Goal: Task Accomplishment & Management: Complete application form

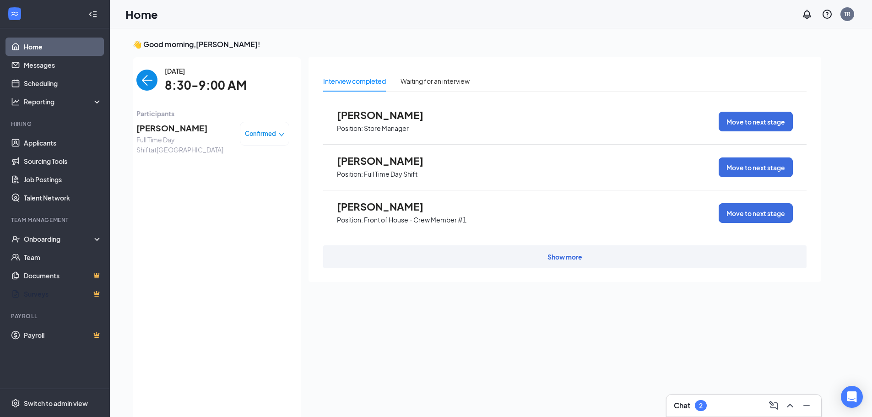
scroll to position [4, 0]
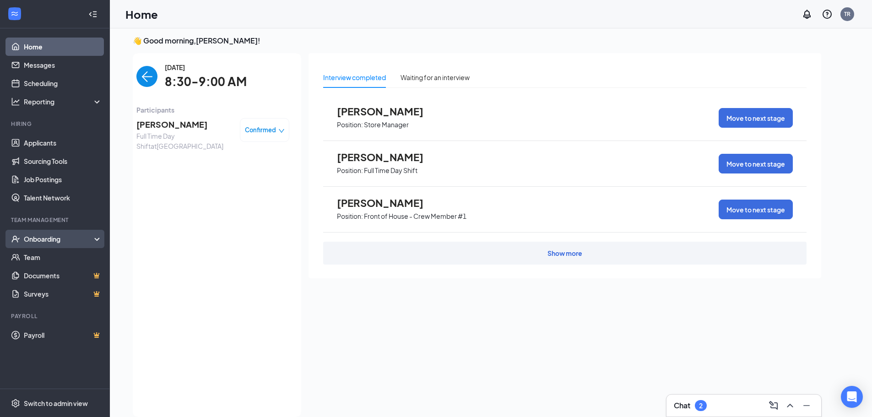
click at [29, 240] on div "Onboarding" at bounding box center [59, 238] width 71 height 9
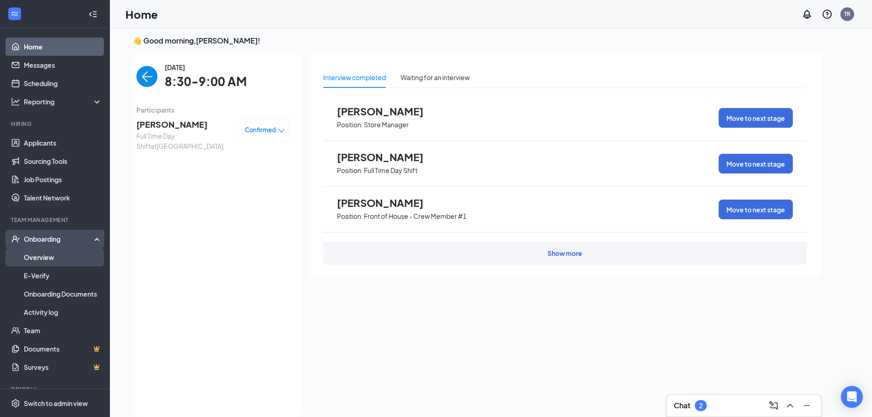
click at [37, 256] on link "Overview" at bounding box center [63, 257] width 78 height 18
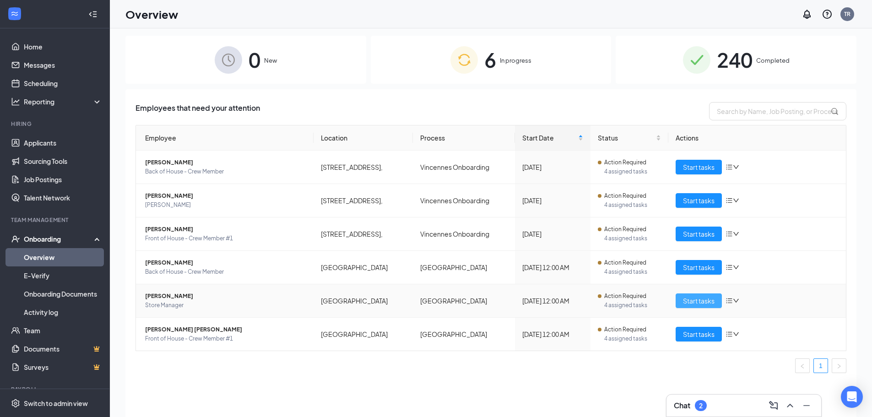
click at [709, 303] on span "Start tasks" at bounding box center [699, 301] width 32 height 10
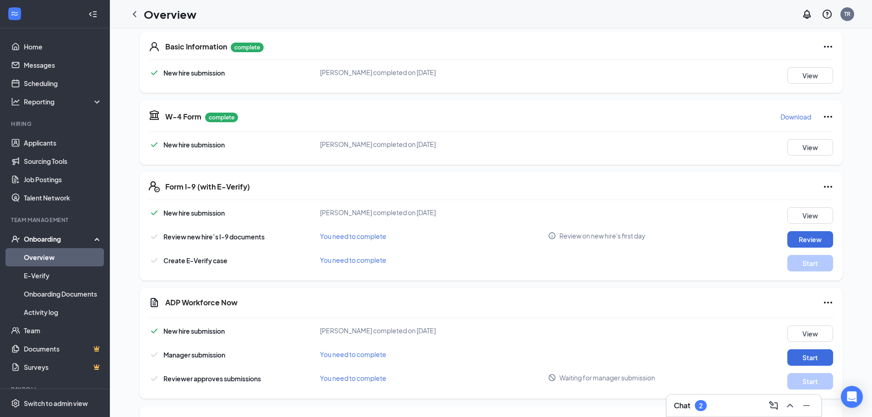
scroll to position [229, 0]
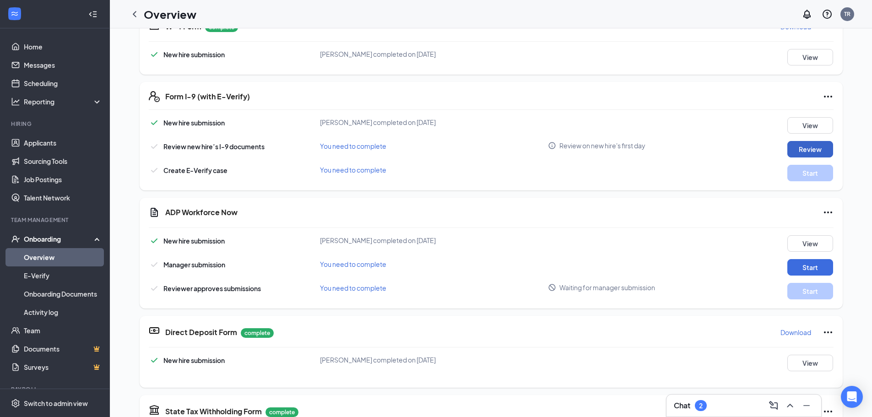
click at [790, 146] on button "Review" at bounding box center [811, 149] width 46 height 16
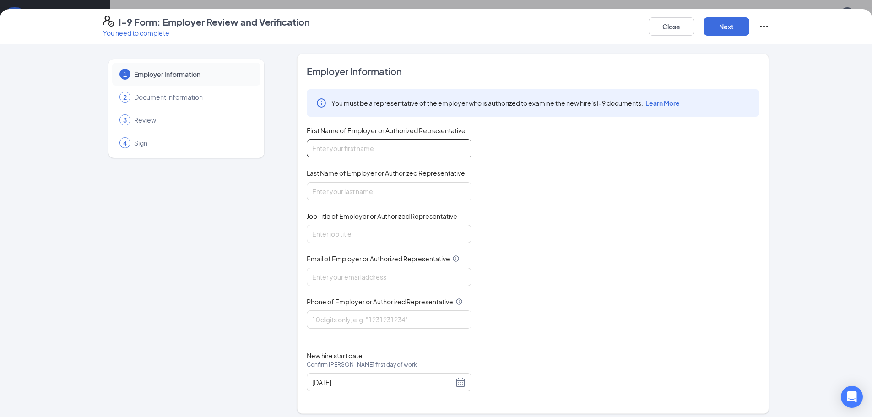
click at [373, 148] on input "First Name of Employer or Authorized Representative" at bounding box center [389, 148] width 165 height 18
type input "[PERSON_NAME]"
type input "[EMAIL_ADDRESS][DOMAIN_NAME]"
type input "8129457664"
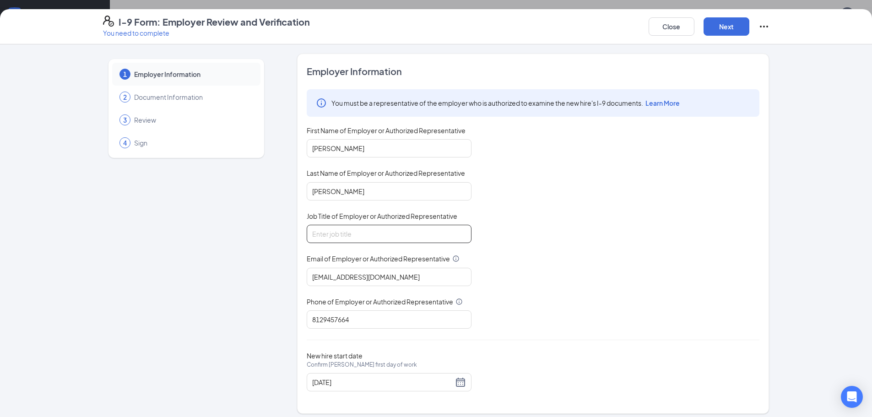
click at [353, 234] on input "Job Title of Employer or Authorized Representative" at bounding box center [389, 234] width 165 height 18
type input "owner"
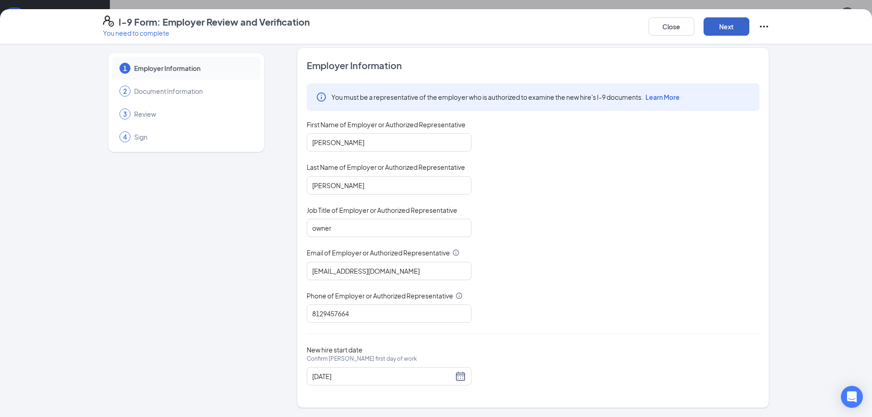
click at [725, 27] on button "Next" at bounding box center [727, 26] width 46 height 18
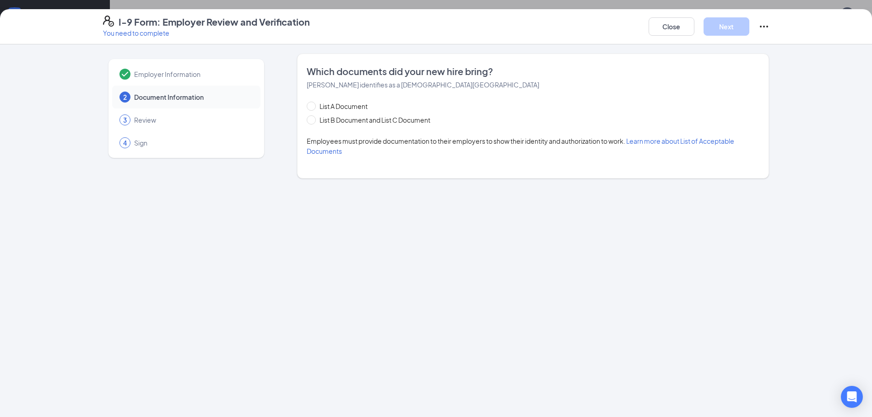
scroll to position [0, 0]
click at [313, 120] on input "List B Document and List C Document" at bounding box center [310, 118] width 6 height 6
radio input "true"
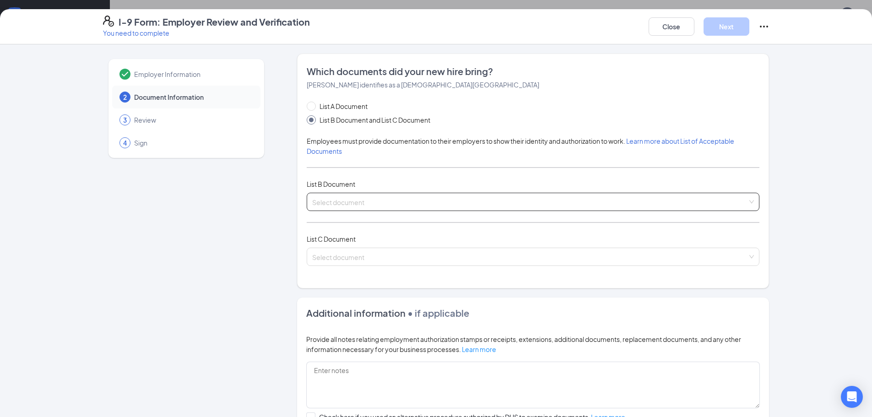
click at [327, 199] on input "search" at bounding box center [530, 200] width 436 height 14
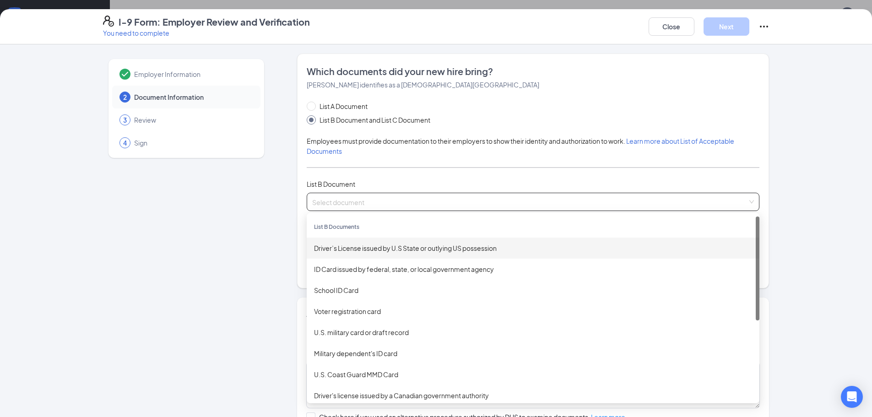
click at [338, 245] on div "Driver’s License issued by U.S State or outlying US possession" at bounding box center [533, 248] width 438 height 10
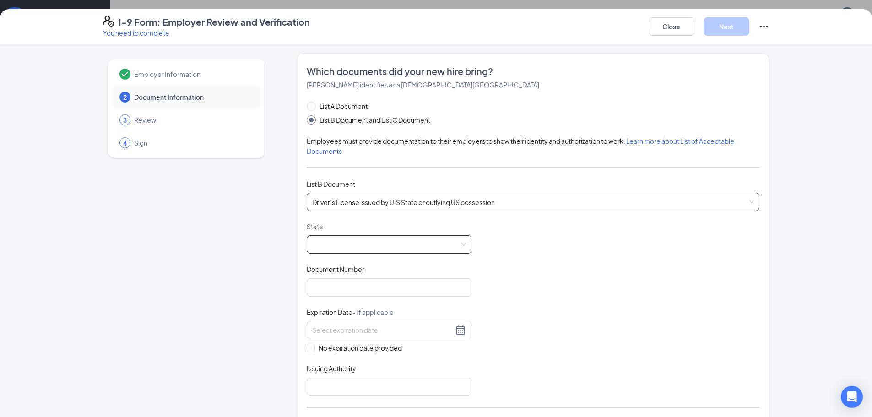
click at [354, 245] on span at bounding box center [389, 244] width 154 height 17
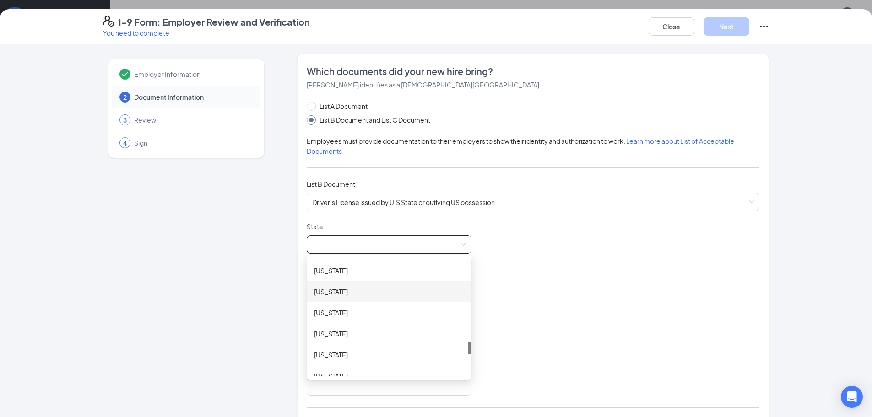
click at [332, 295] on div "[US_STATE]" at bounding box center [389, 292] width 150 height 10
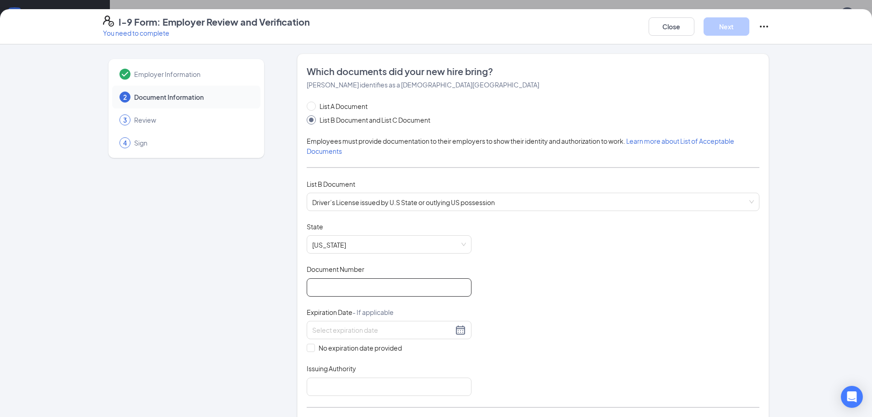
click at [356, 289] on input "Document Number" at bounding box center [389, 287] width 165 height 18
type input "TN423606"
click at [329, 326] on input at bounding box center [382, 330] width 141 height 10
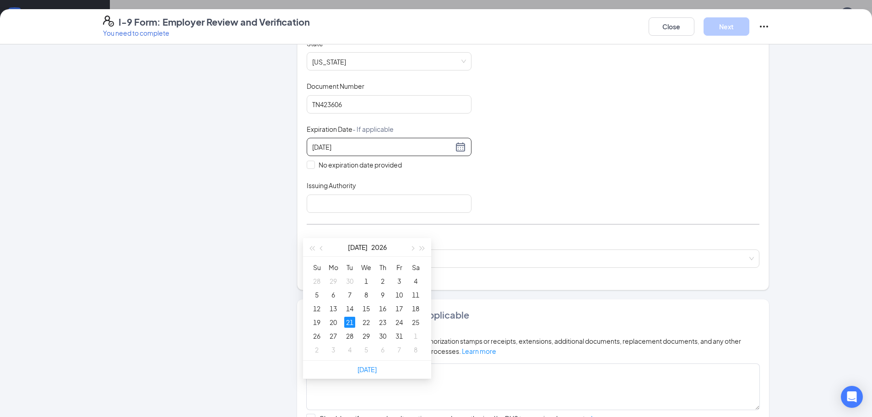
scroll to position [137, 0]
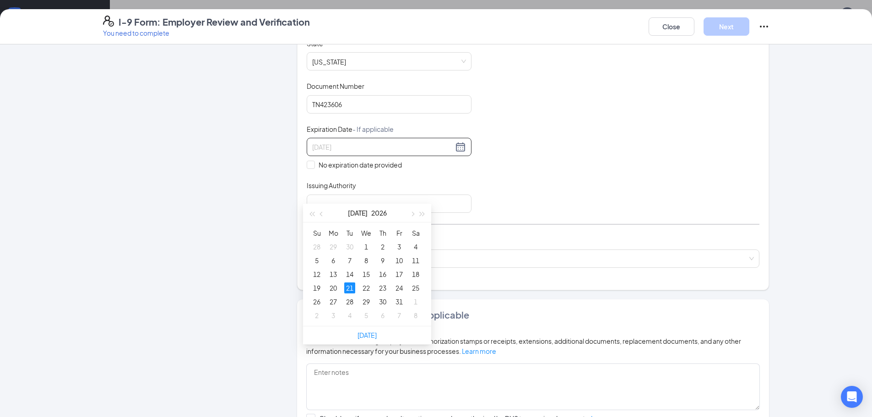
click at [345, 290] on div "21" at bounding box center [349, 288] width 11 height 11
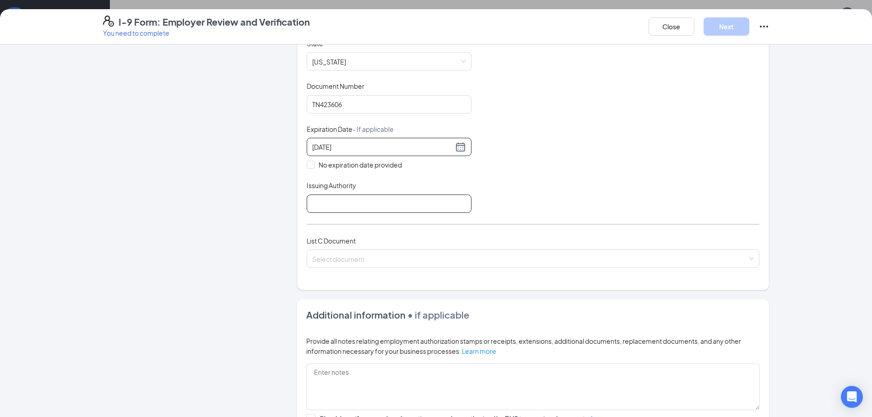
type input "[DATE]"
click at [330, 200] on input "Issuing Authority" at bounding box center [389, 204] width 165 height 18
type input "[US_STATE]"
click at [340, 256] on input "search" at bounding box center [530, 257] width 436 height 14
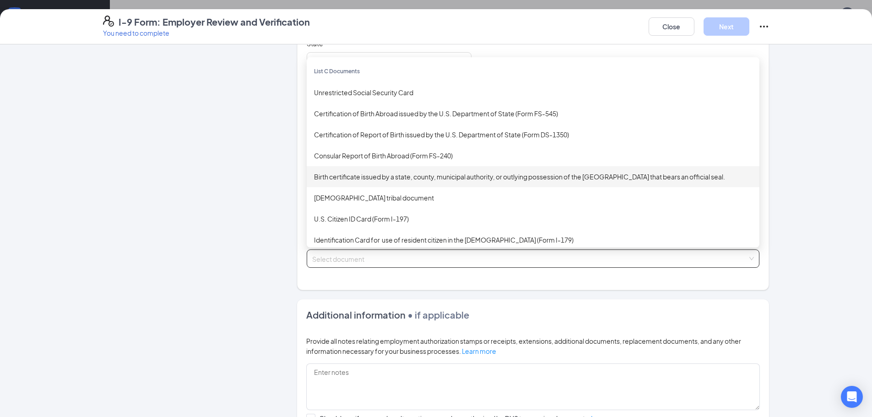
click at [360, 180] on div "Birth certificate issued by a state, county, municipal authority, or outlying p…" at bounding box center [533, 177] width 438 height 10
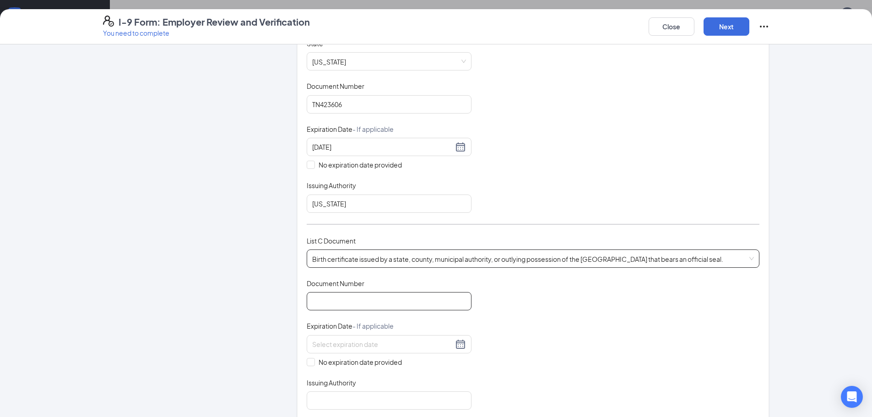
click at [354, 305] on input "Document Number" at bounding box center [389, 301] width 165 height 18
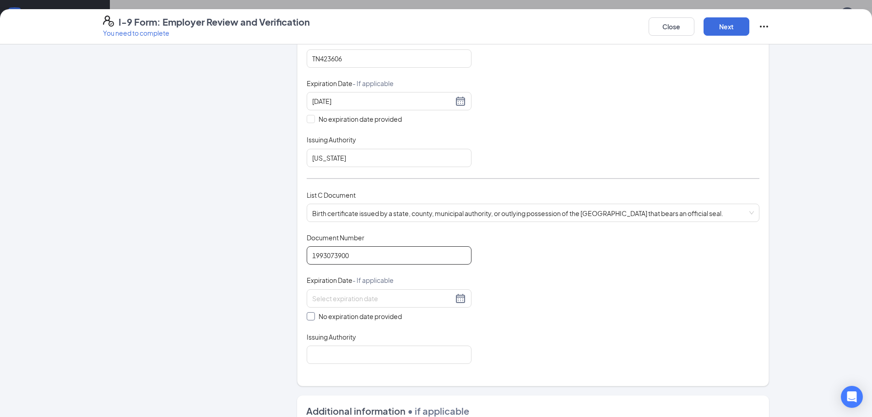
type input "1993073900"
click at [307, 316] on input "No expiration date provided" at bounding box center [310, 315] width 6 height 6
checkbox input "true"
click at [318, 360] on input "Issuing Authority" at bounding box center [389, 357] width 165 height 18
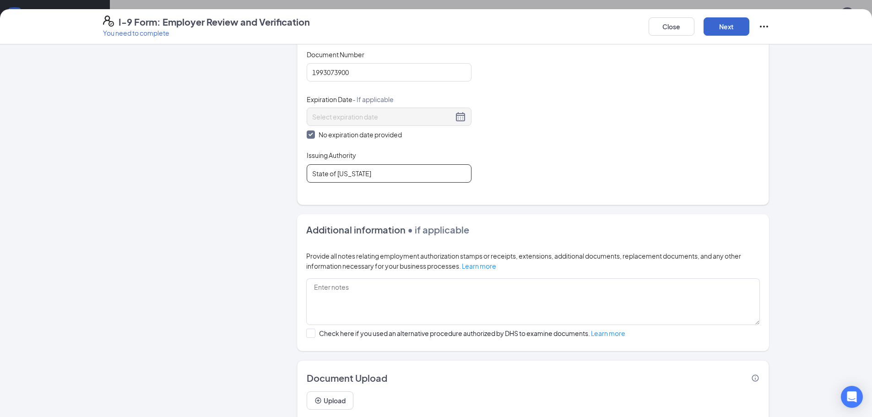
type input "State of [US_STATE]"
click at [738, 31] on button "Next" at bounding box center [727, 26] width 46 height 18
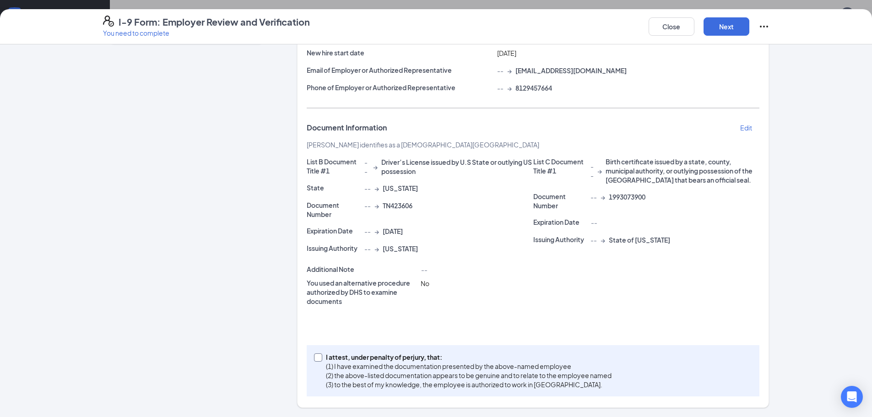
click at [315, 359] on input "I attest, under penalty of [PERSON_NAME], that: (1) I have examined the documen…" at bounding box center [317, 357] width 6 height 6
checkbox input "true"
drag, startPoint x: 714, startPoint y: 33, endPoint x: 506, endPoint y: 32, distance: 208.4
click at [711, 32] on button "Next" at bounding box center [727, 26] width 46 height 18
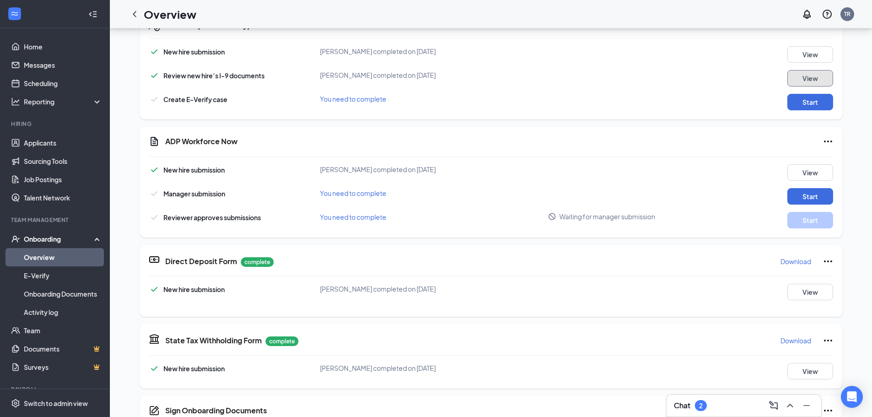
scroll to position [144, 0]
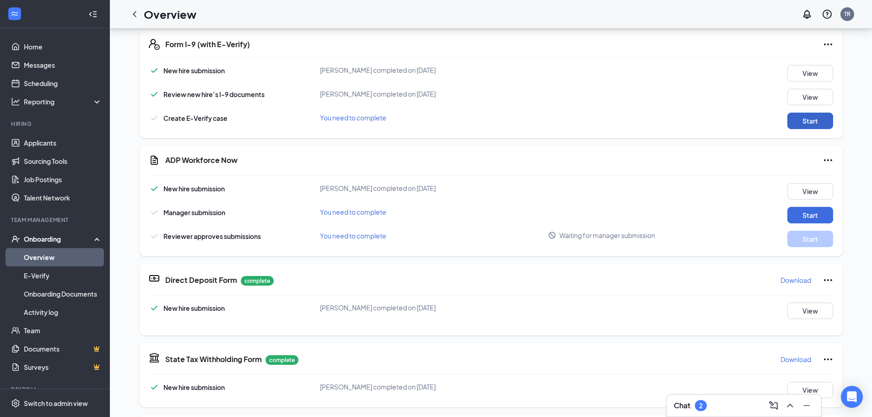
click at [802, 121] on button "Start" at bounding box center [811, 121] width 46 height 16
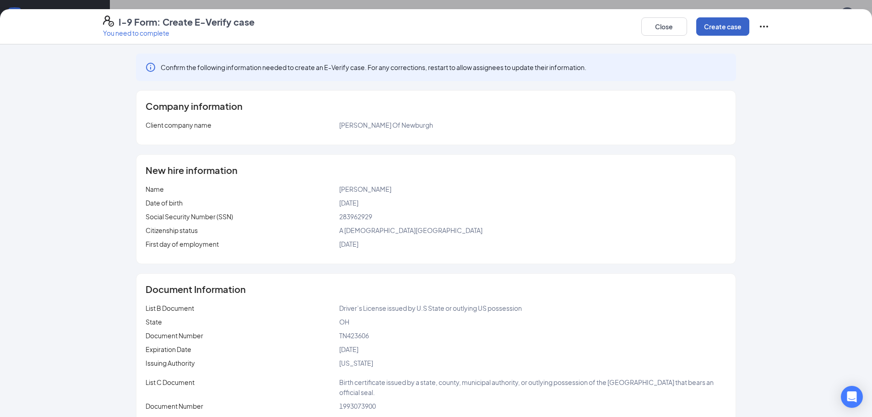
click at [723, 31] on button "Create case" at bounding box center [723, 26] width 53 height 18
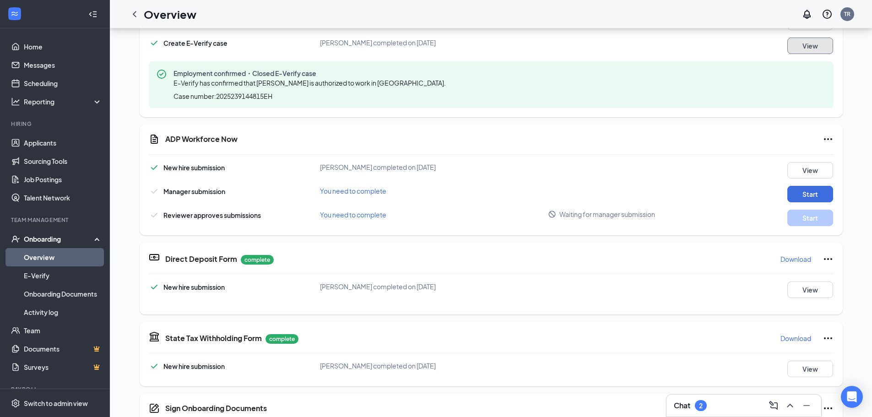
scroll to position [229, 0]
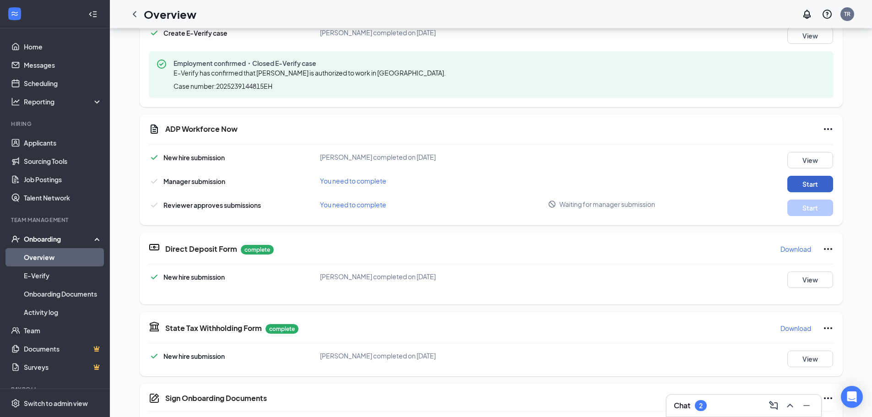
click at [801, 182] on button "Start" at bounding box center [811, 184] width 46 height 16
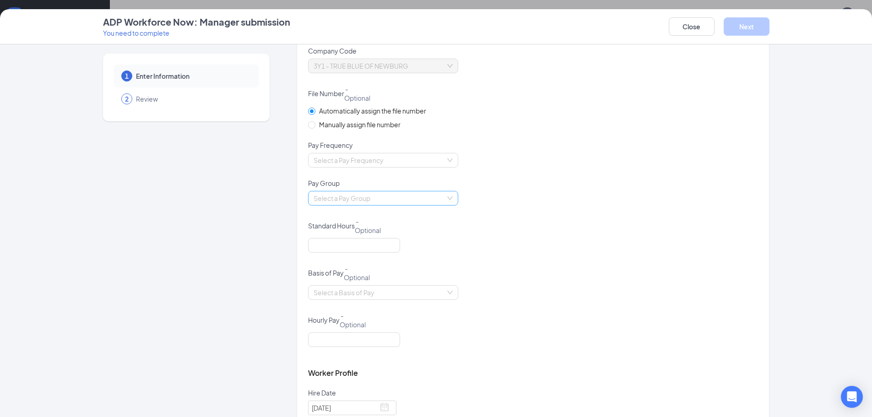
scroll to position [92, 0]
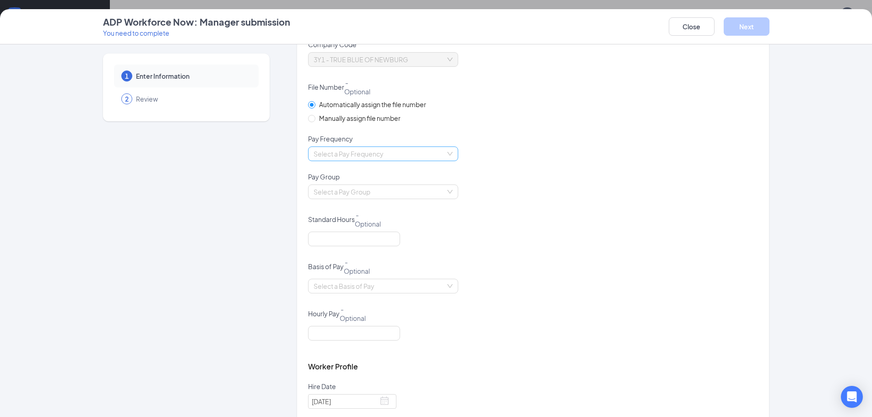
click at [402, 158] on input "search" at bounding box center [380, 154] width 133 height 14
click at [341, 274] on div "Weekly" at bounding box center [379, 275] width 139 height 10
click at [445, 190] on div "Select a Pay Group" at bounding box center [383, 192] width 150 height 15
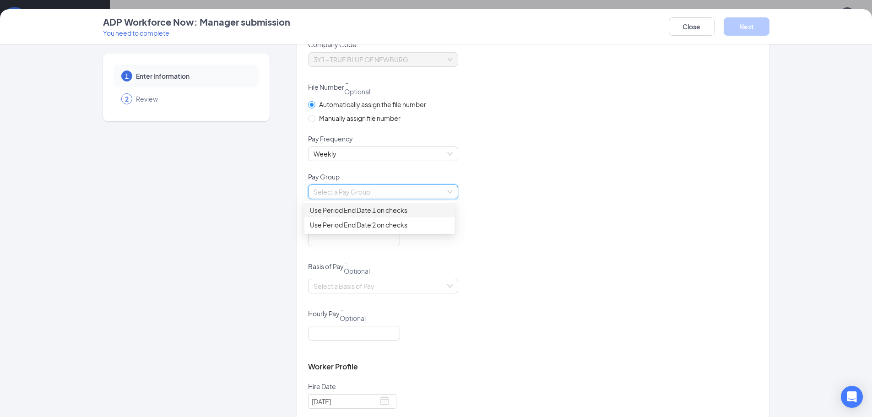
click at [405, 212] on div "Use Period End Date 1 on checks" at bounding box center [379, 210] width 139 height 10
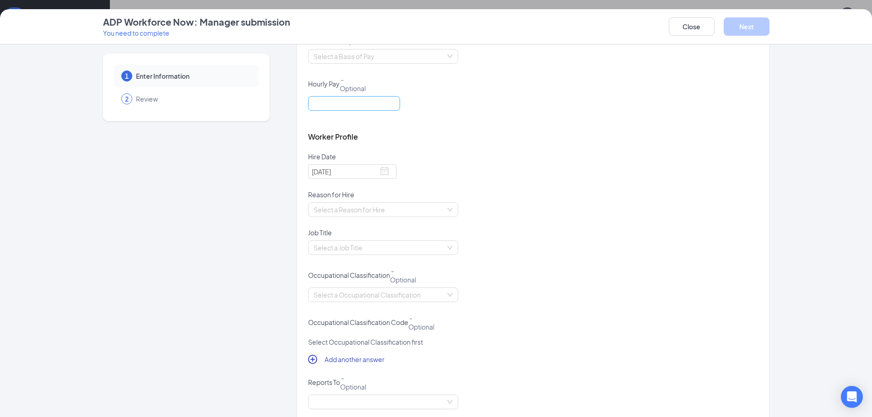
scroll to position [366, 0]
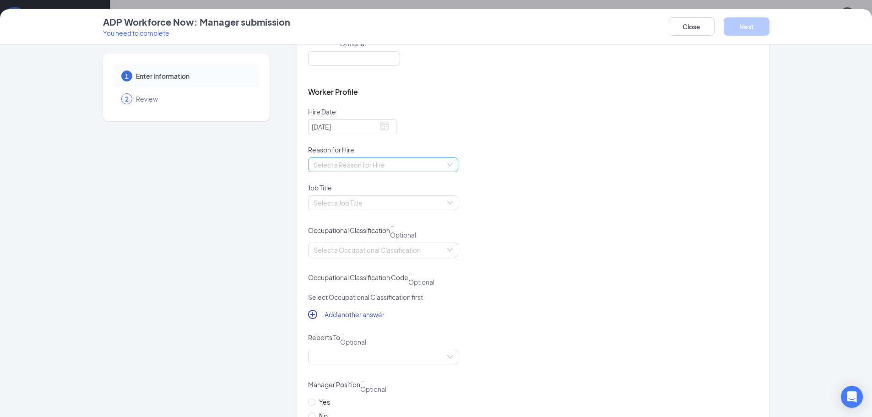
click at [388, 170] on input "search" at bounding box center [380, 165] width 133 height 14
click at [368, 181] on div "Existing Position" at bounding box center [379, 183] width 139 height 10
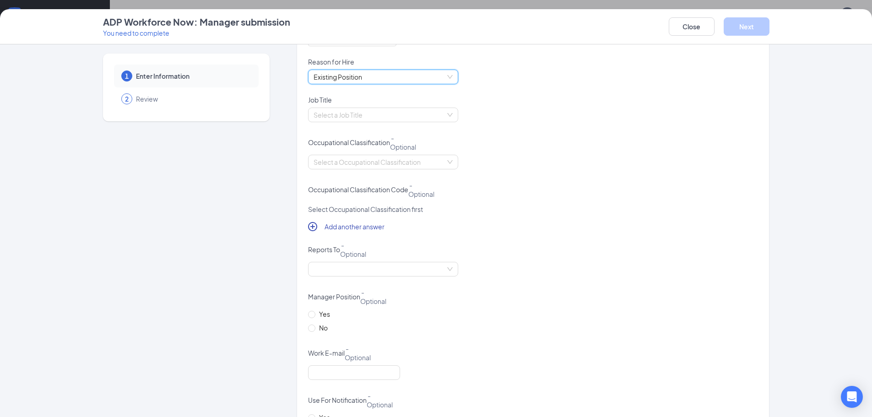
scroll to position [458, 0]
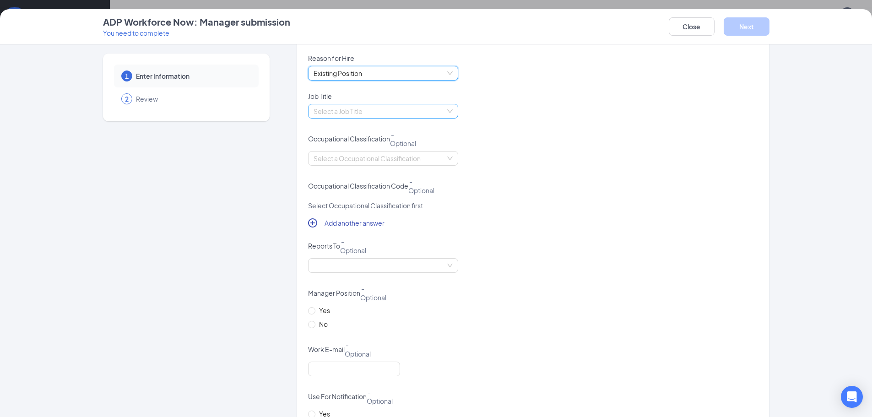
click at [411, 110] on input "search" at bounding box center [380, 111] width 133 height 14
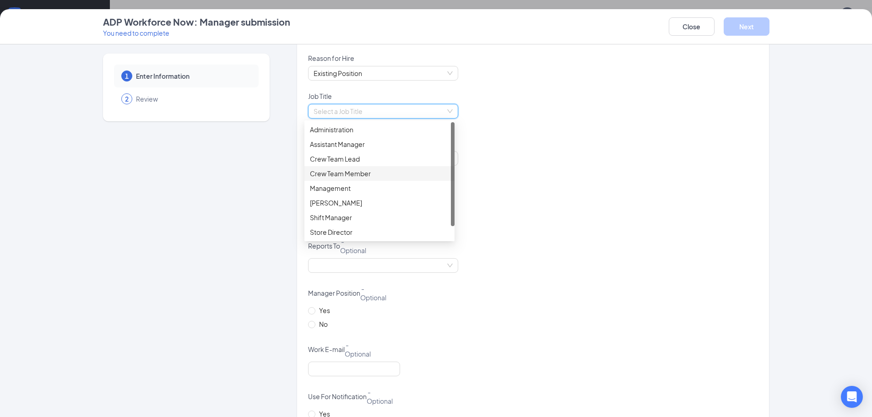
click at [372, 174] on div "Crew Team Member" at bounding box center [379, 174] width 139 height 10
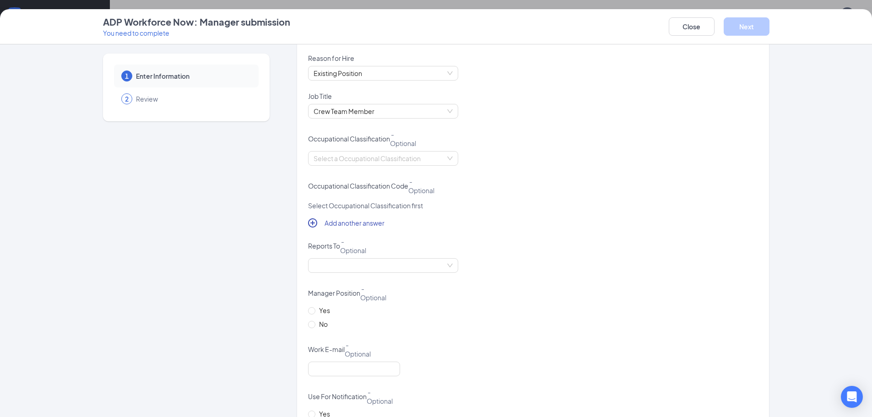
click at [514, 160] on div "Select a Occupational Classification" at bounding box center [533, 164] width 450 height 26
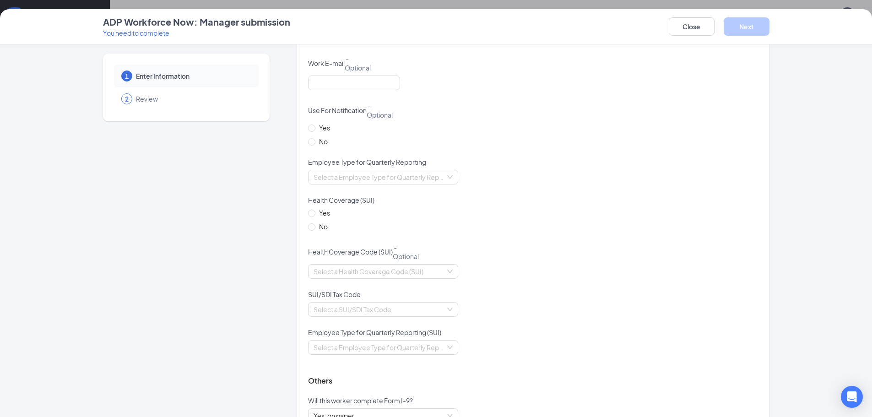
scroll to position [779, 0]
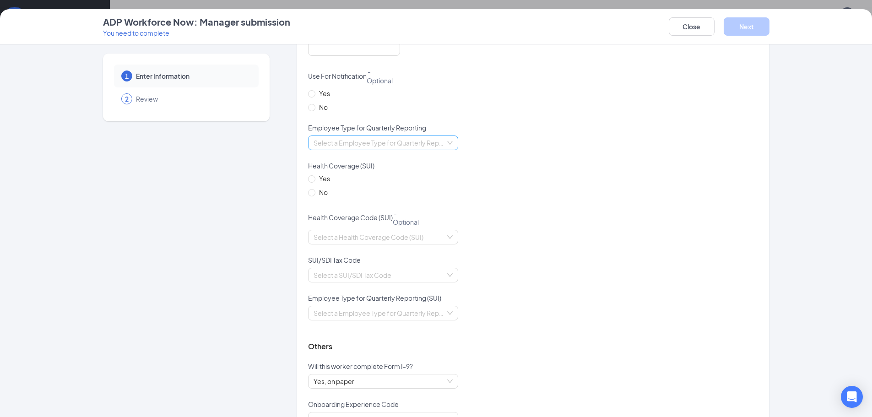
click at [411, 147] on input "search" at bounding box center [380, 143] width 133 height 14
click at [389, 167] on div "Full-Time" at bounding box center [380, 161] width 150 height 15
click at [310, 193] on input "No" at bounding box center [311, 192] width 6 height 6
radio input "true"
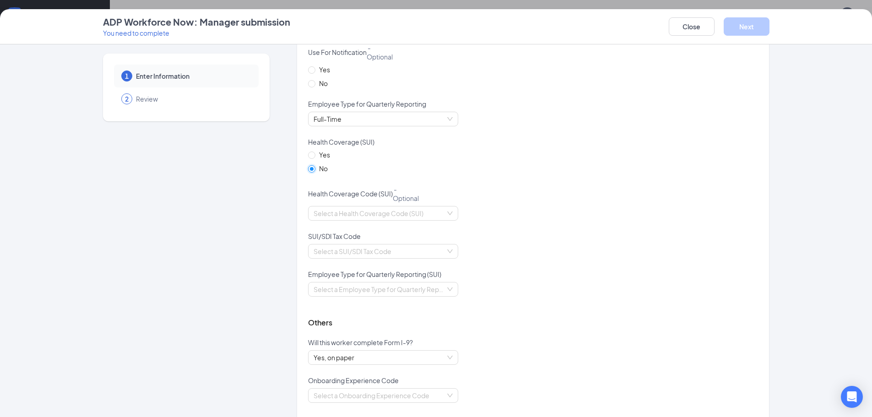
scroll to position [819, 0]
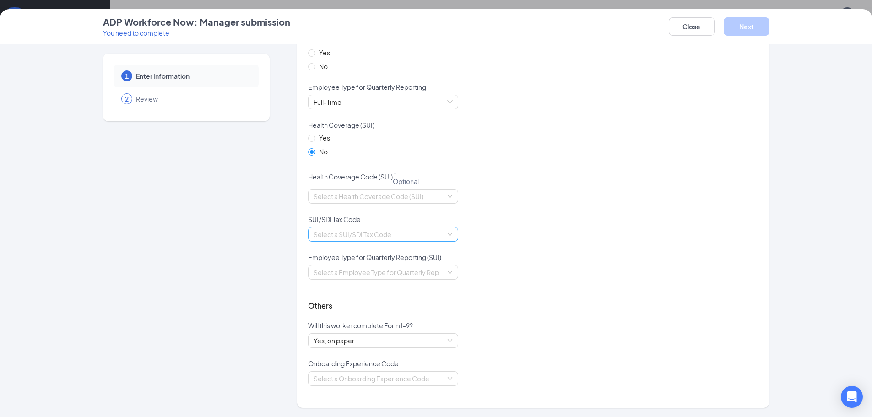
click at [420, 229] on input "search" at bounding box center [380, 235] width 133 height 14
click at [392, 250] on div "[US_STATE]" at bounding box center [379, 253] width 139 height 10
click at [422, 275] on input "search" at bounding box center [380, 273] width 133 height 14
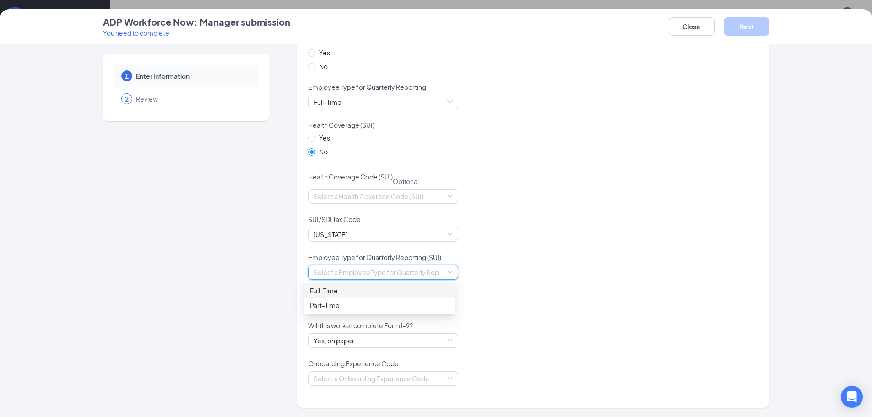
click at [344, 296] on div "Full-Time" at bounding box center [380, 290] width 150 height 15
click at [356, 340] on span "Yes, on paper" at bounding box center [383, 341] width 139 height 14
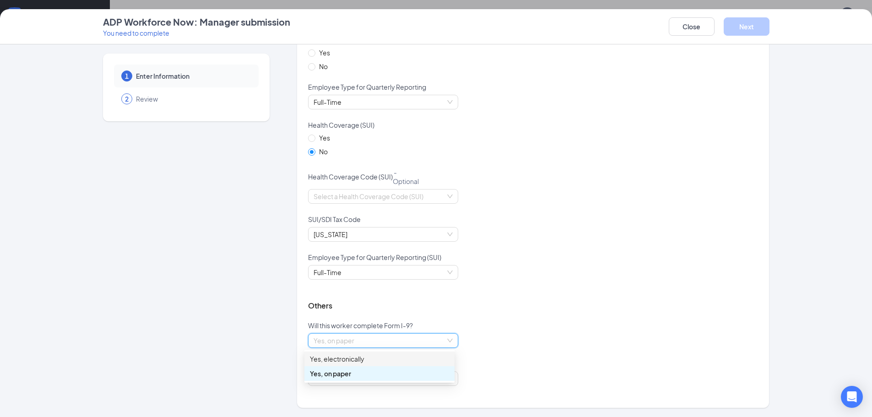
click at [346, 360] on div "Yes, electronically" at bounding box center [379, 359] width 139 height 10
click at [405, 378] on input "search" at bounding box center [380, 379] width 133 height 14
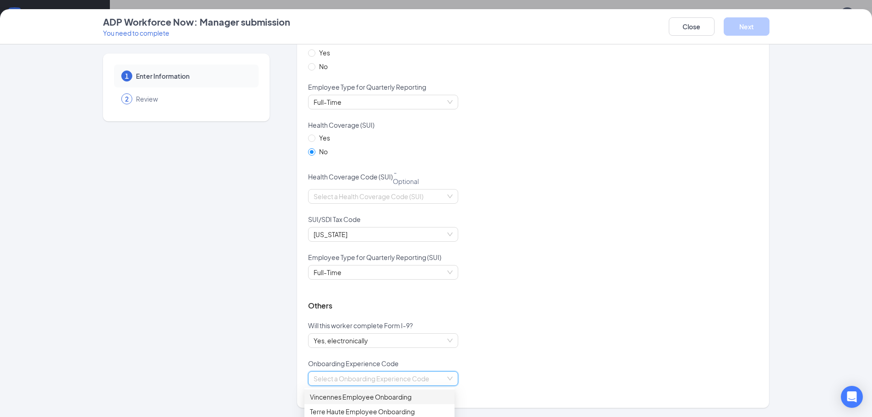
click at [359, 397] on div "Vincennes Employee Onboarding" at bounding box center [379, 397] width 139 height 10
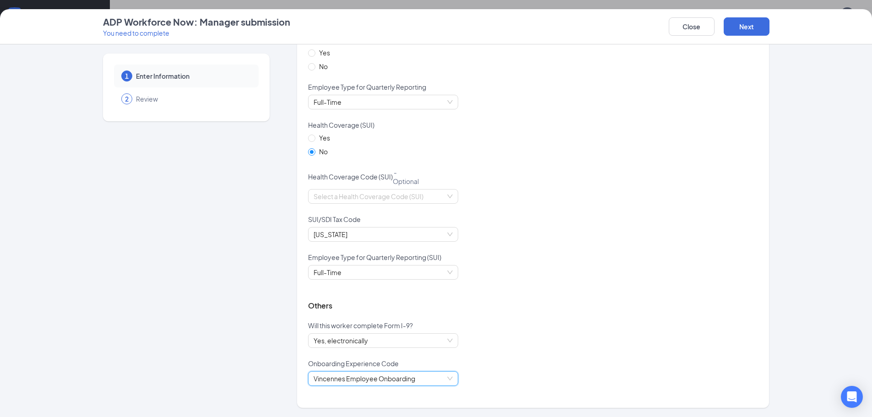
click at [526, 317] on div "Others" at bounding box center [533, 306] width 450 height 30
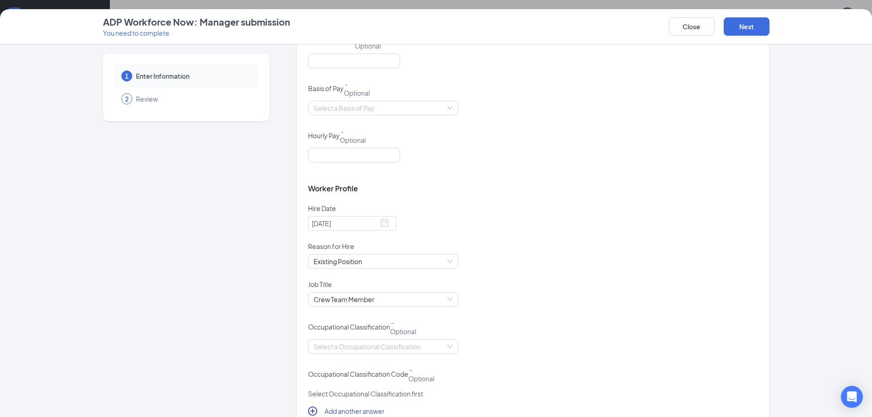
scroll to position [0, 0]
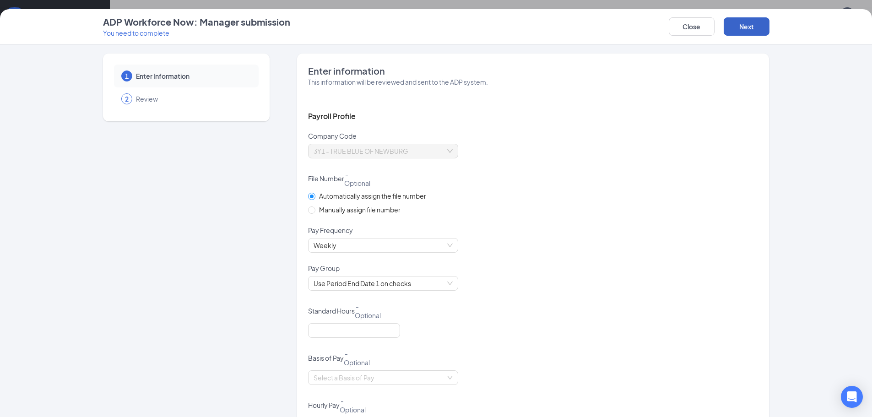
click at [747, 27] on button "Next" at bounding box center [747, 26] width 46 height 18
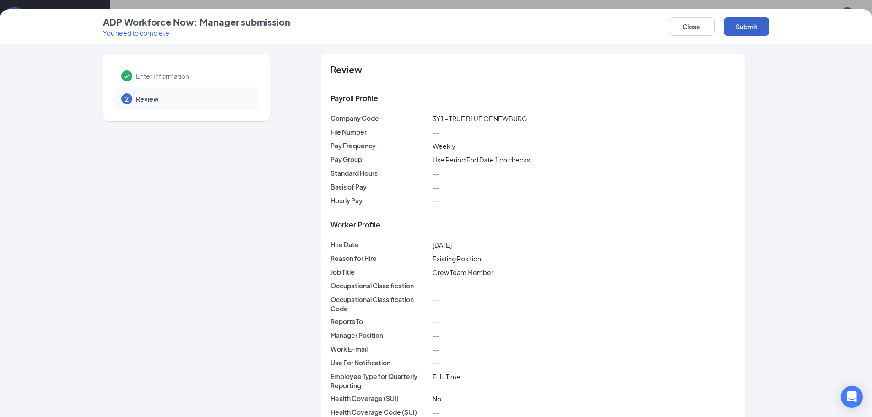
click at [755, 21] on button "Submit" at bounding box center [747, 26] width 46 height 18
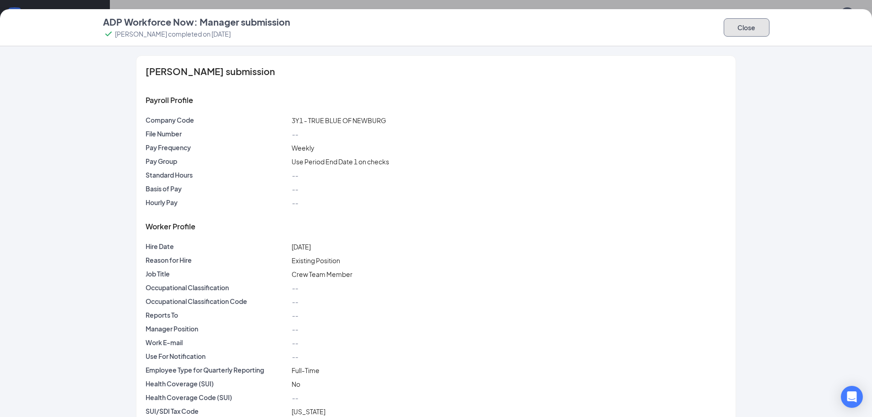
click at [757, 32] on button "Close" at bounding box center [747, 27] width 46 height 18
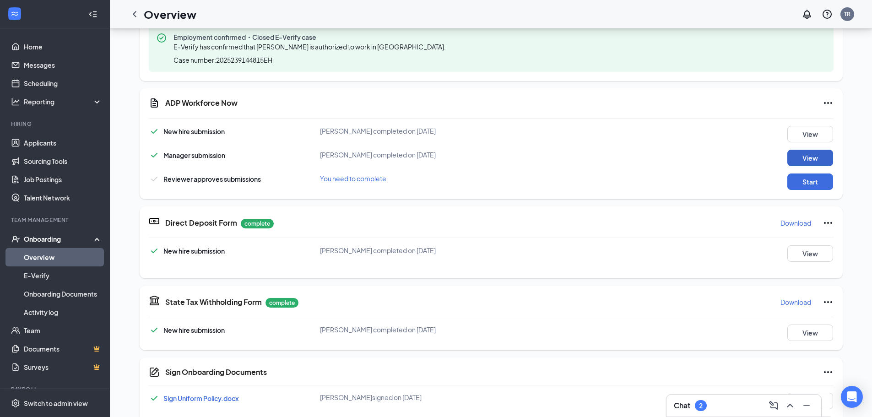
scroll to position [281, 0]
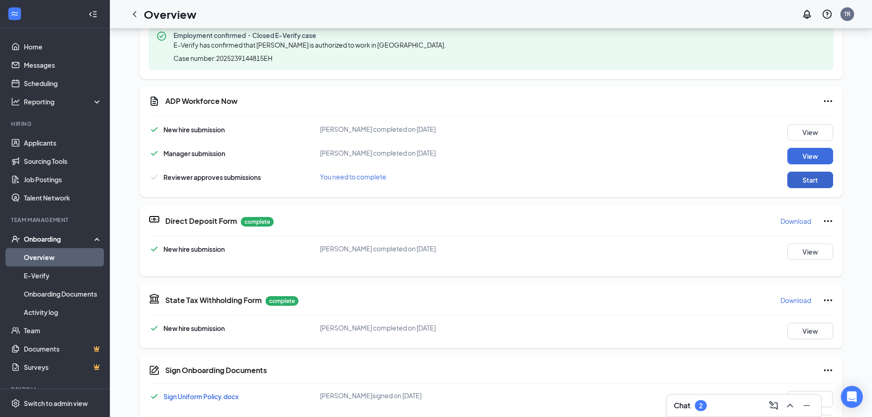
click at [799, 182] on button "Start" at bounding box center [811, 180] width 46 height 16
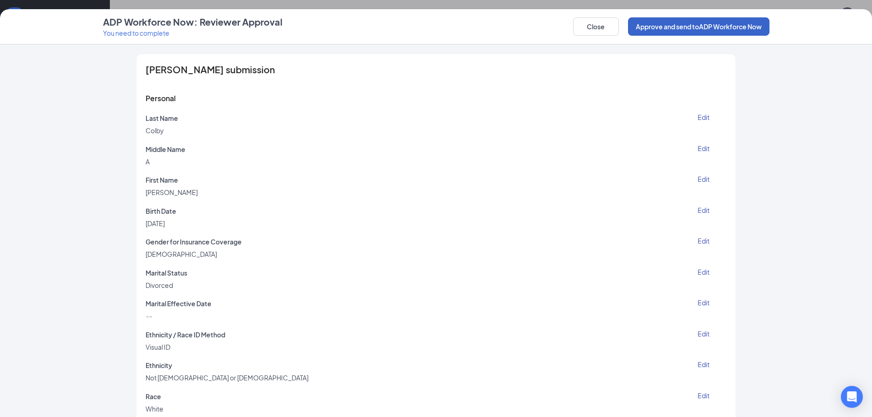
click at [732, 29] on button "Approve and send to ADP Workforce Now" at bounding box center [699, 26] width 142 height 18
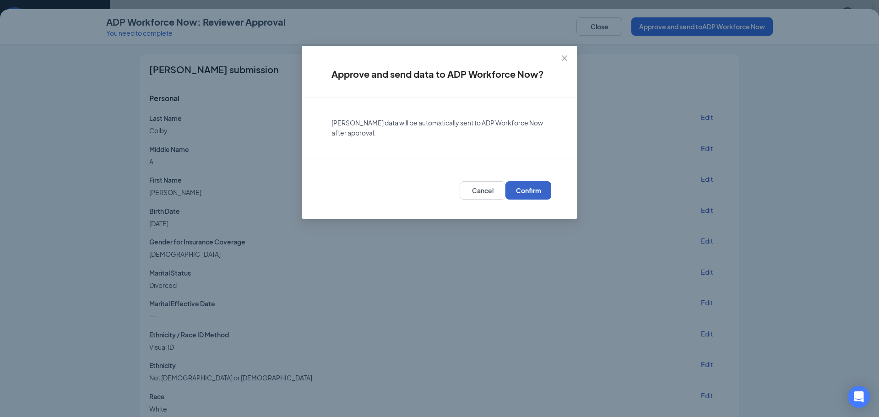
click at [522, 190] on span "Confirm" at bounding box center [528, 190] width 25 height 9
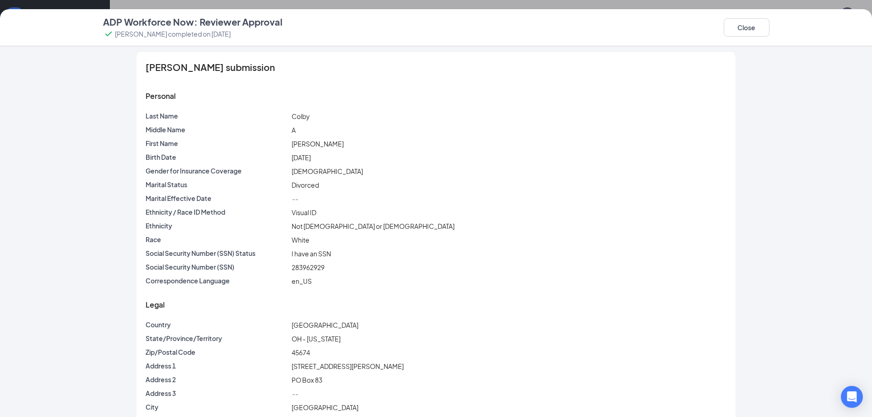
scroll to position [0, 0]
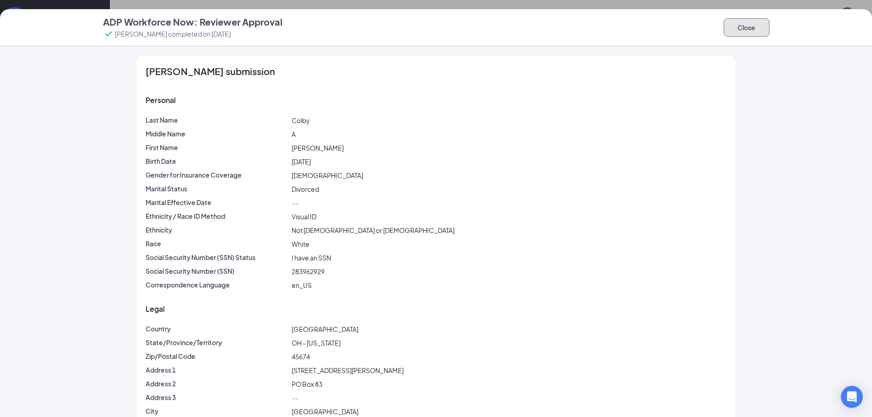
click at [742, 29] on button "Close" at bounding box center [747, 27] width 46 height 18
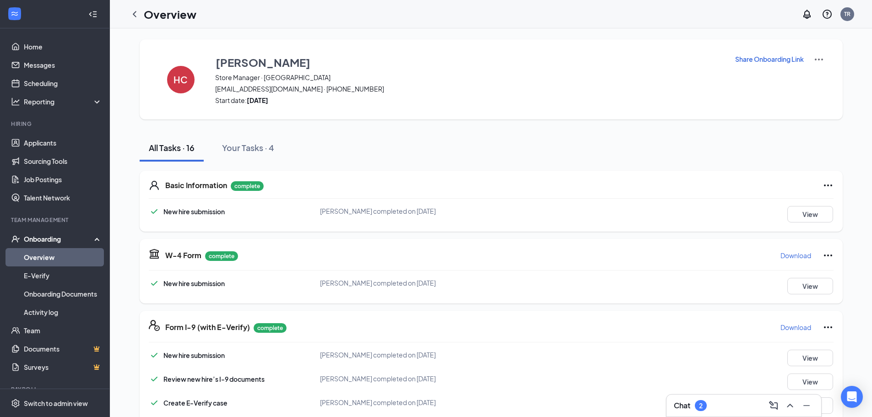
click at [749, 61] on p "Share Onboarding Link" at bounding box center [769, 58] width 69 height 9
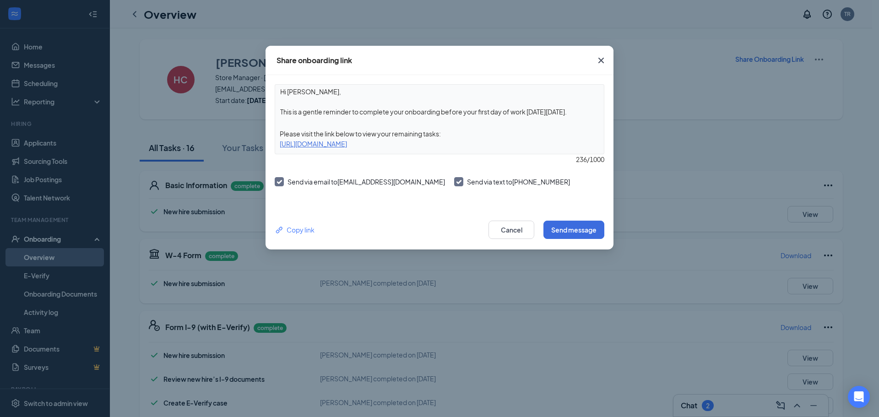
drag, startPoint x: 511, startPoint y: 147, endPoint x: 279, endPoint y: 147, distance: 231.3
click at [279, 147] on div "[URL][DOMAIN_NAME]" at bounding box center [439, 144] width 329 height 10
copy div "[URL][DOMAIN_NAME]"
click at [520, 228] on button "Cancel" at bounding box center [512, 230] width 46 height 18
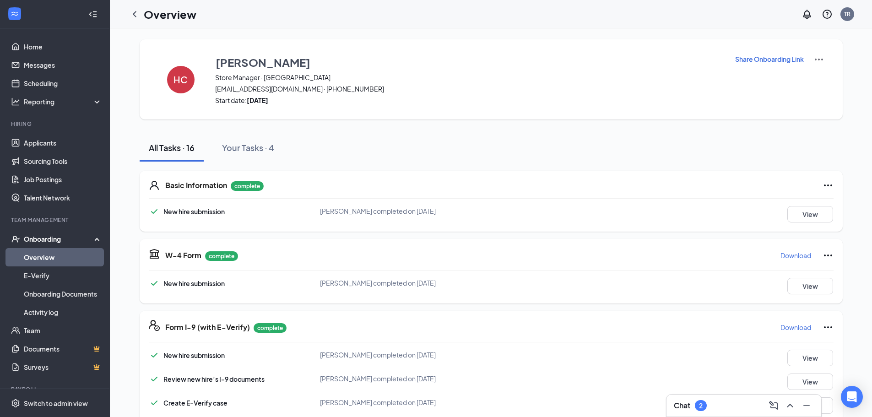
drag, startPoint x: 132, startPoint y: 15, endPoint x: 138, endPoint y: 15, distance: 5.5
click at [132, 15] on icon "ChevronLeft" at bounding box center [134, 14] width 11 height 11
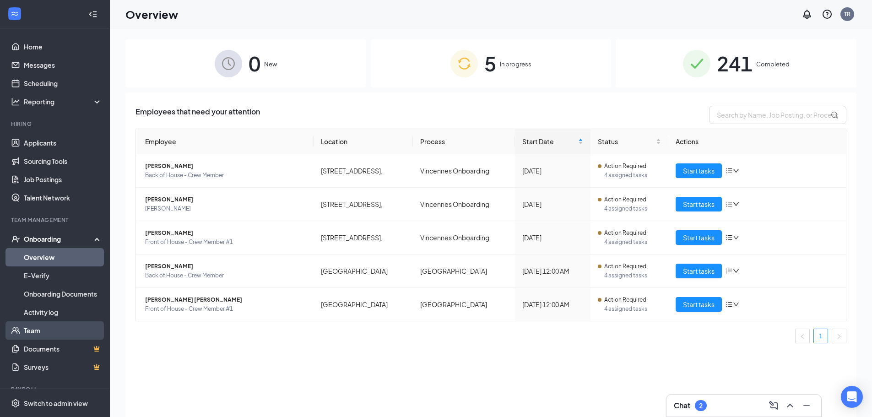
click at [42, 334] on link "Team" at bounding box center [63, 330] width 78 height 18
